Goal: Task Accomplishment & Management: Use online tool/utility

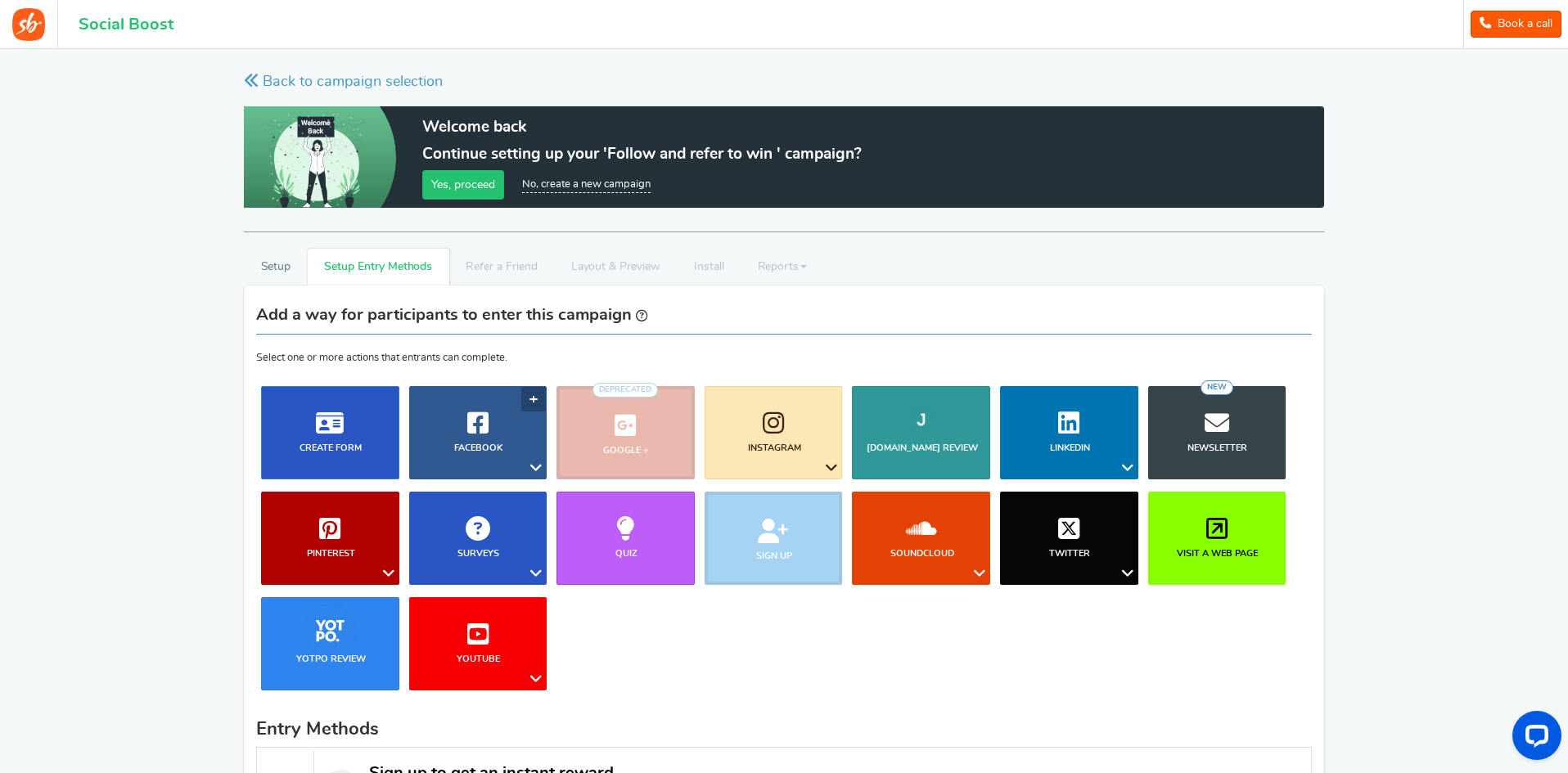
click at [461, 432] on link "Facebook" at bounding box center [478, 433] width 139 height 93
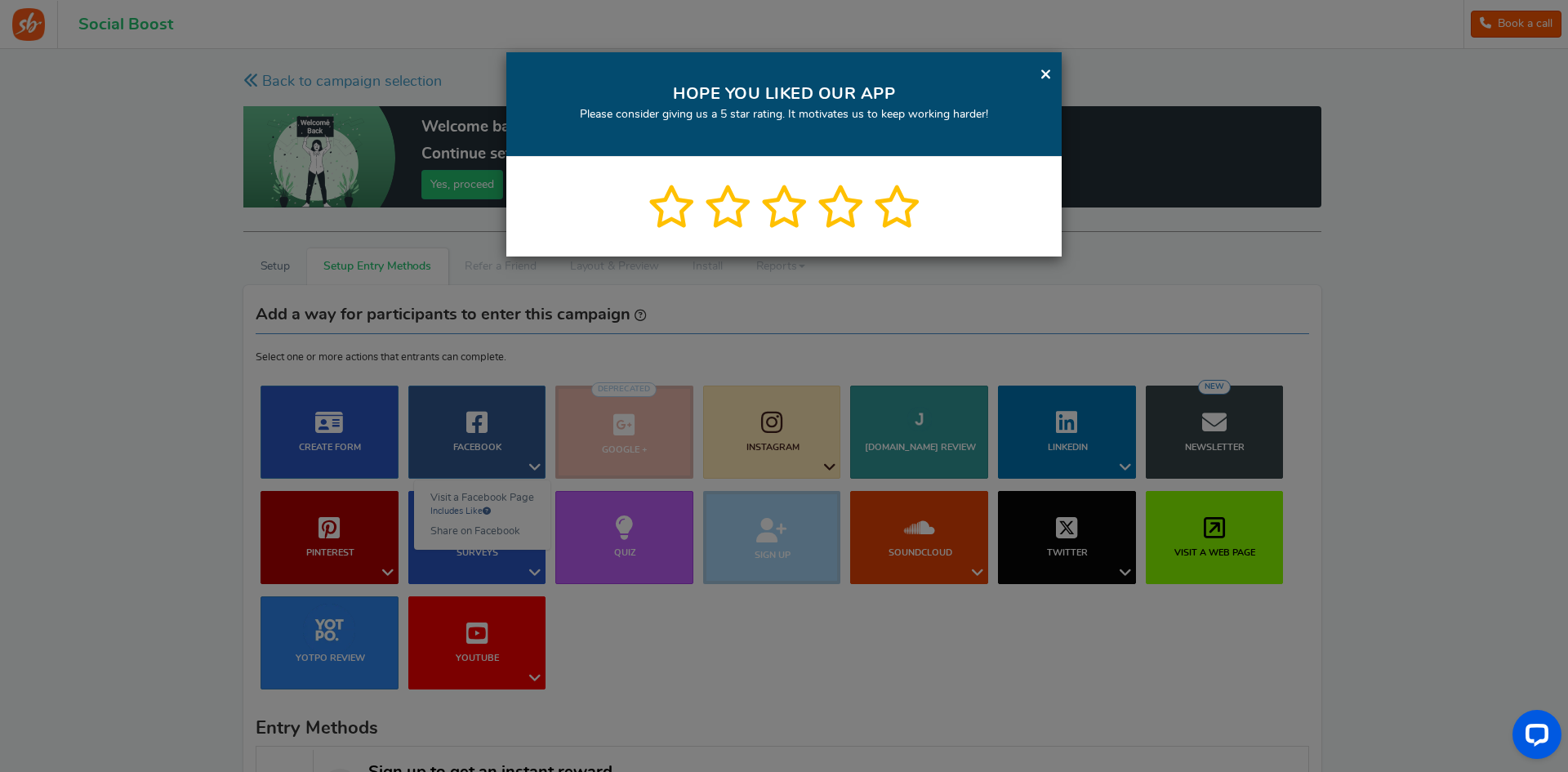
click at [1049, 69] on link "×" at bounding box center [1045, 74] width 12 height 21
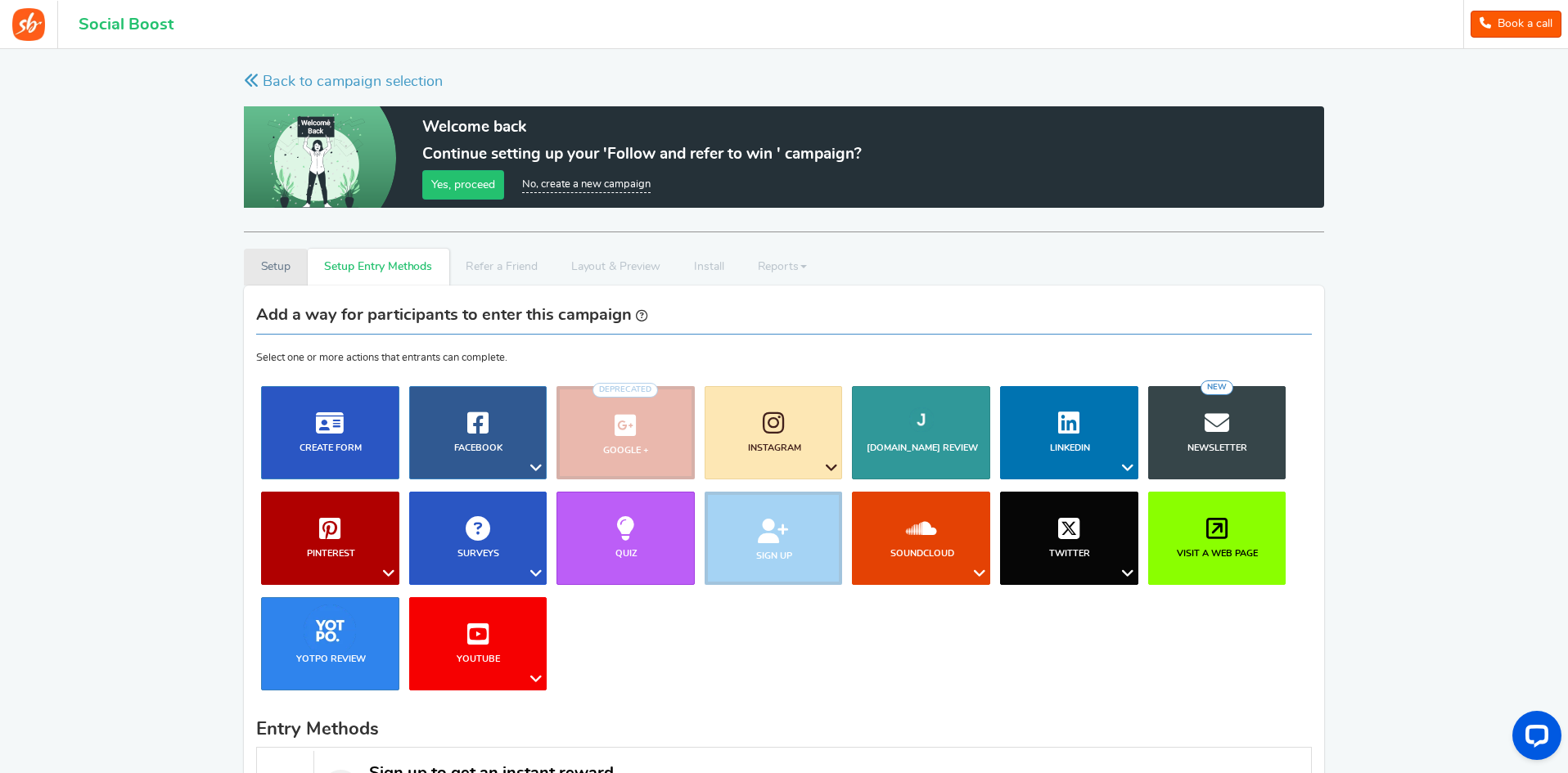
click at [270, 264] on link "Setup" at bounding box center [276, 267] width 64 height 37
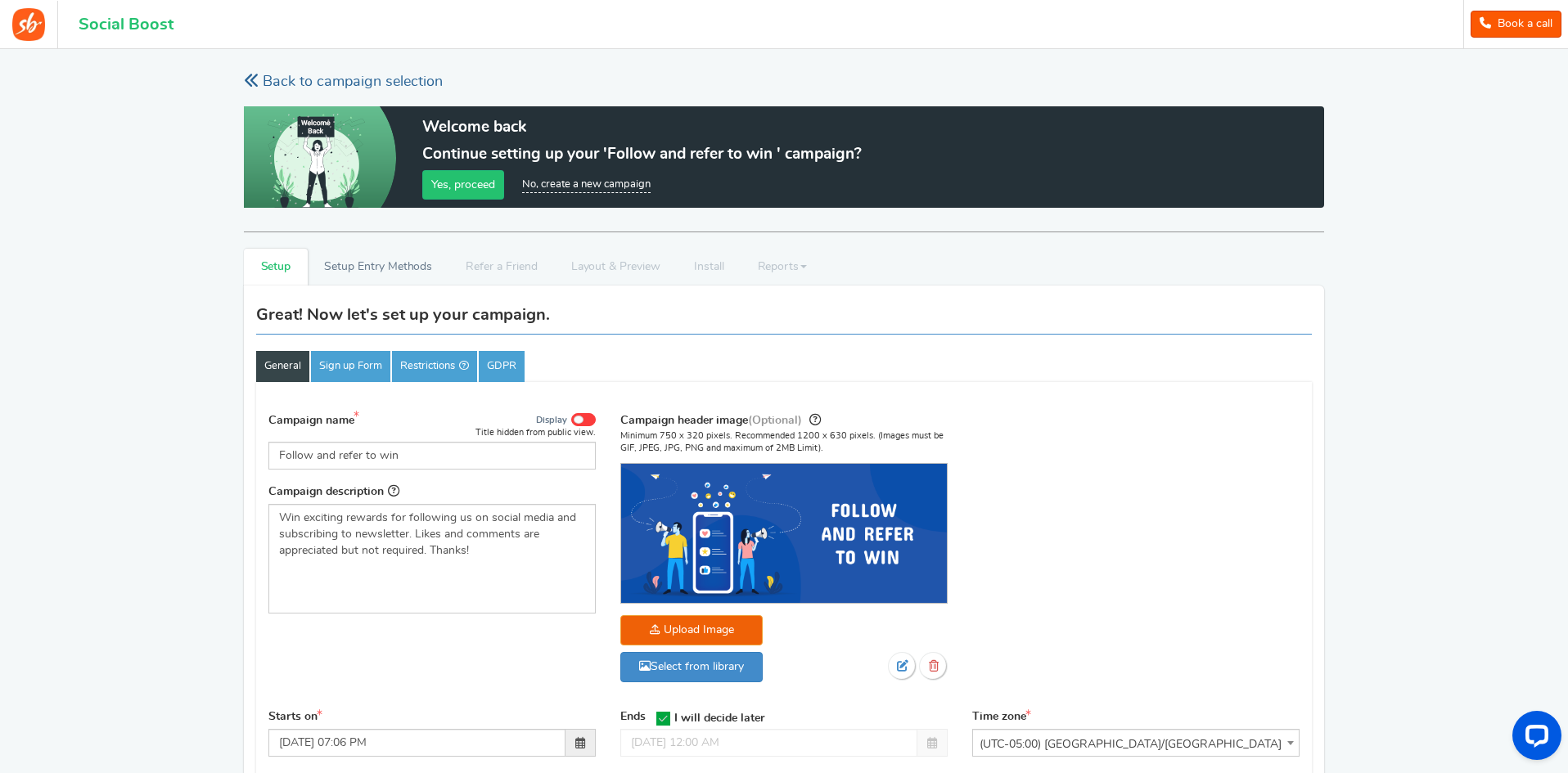
click at [251, 83] on icon at bounding box center [252, 81] width 15 height 15
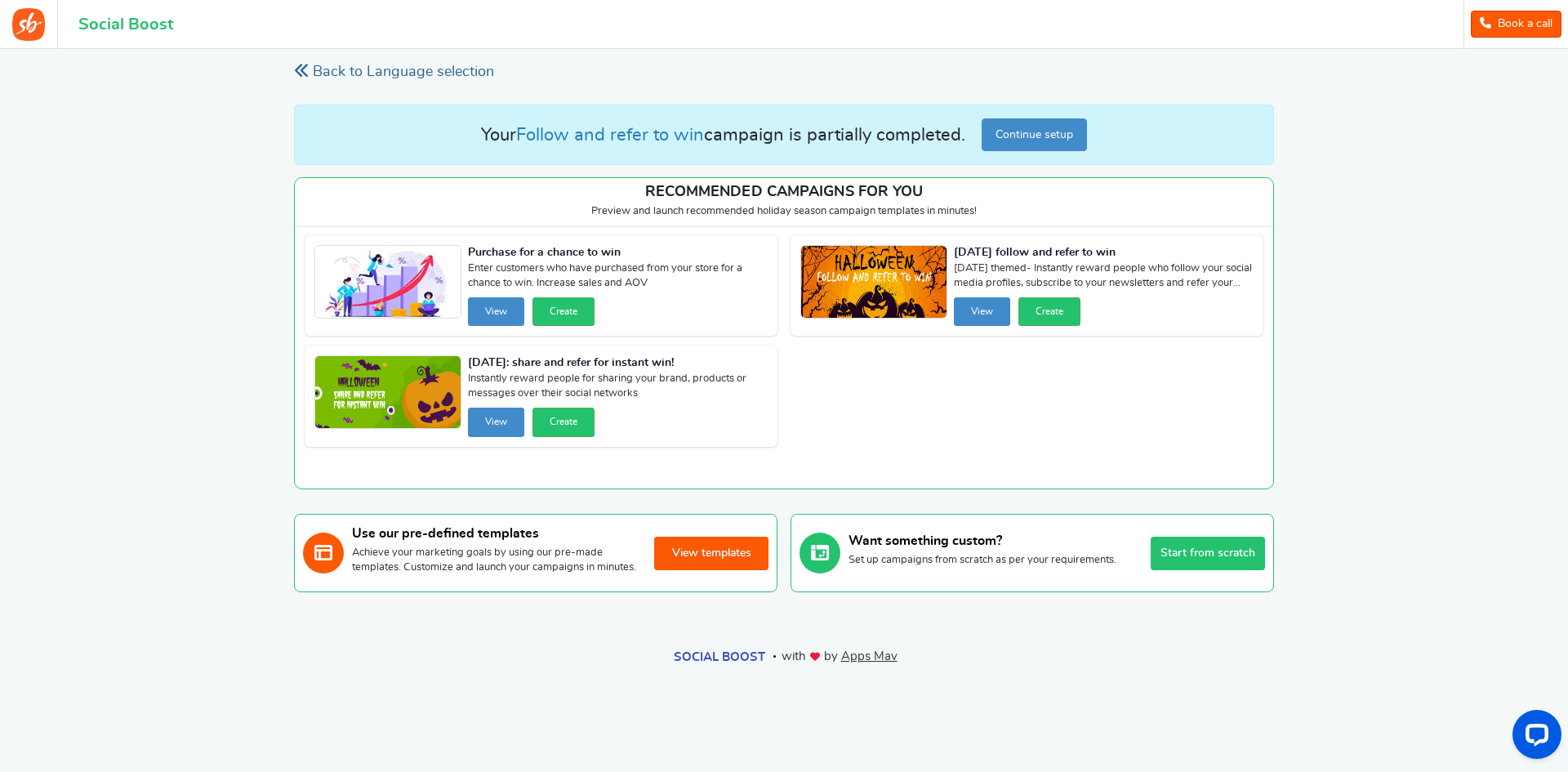
click at [324, 71] on link "Back to Language selection" at bounding box center [394, 72] width 200 height 21
